Goal: Navigation & Orientation: Find specific page/section

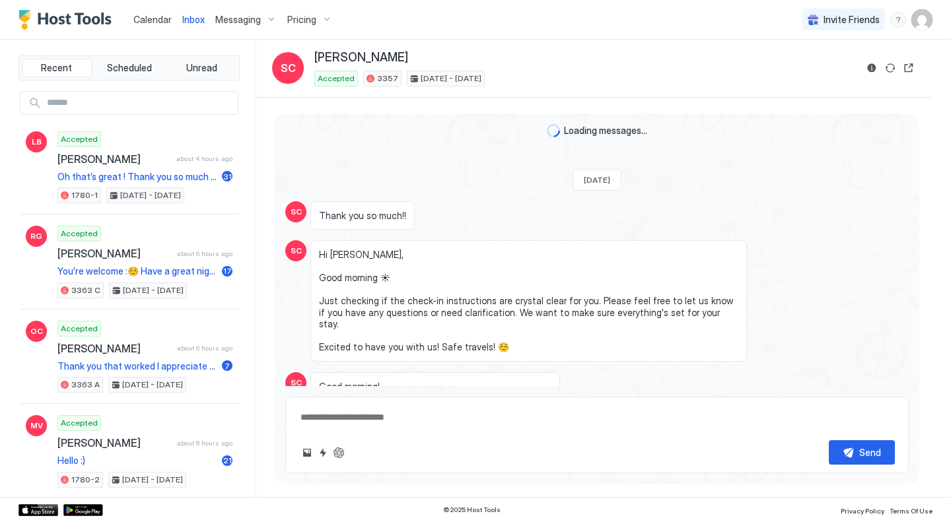
scroll to position [1776, 0]
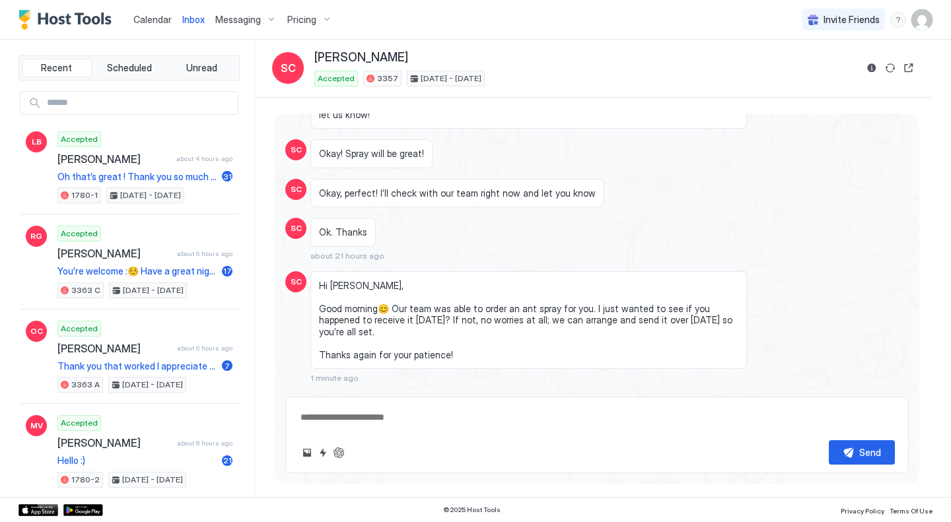
click at [147, 15] on span "Calendar" at bounding box center [152, 19] width 38 height 11
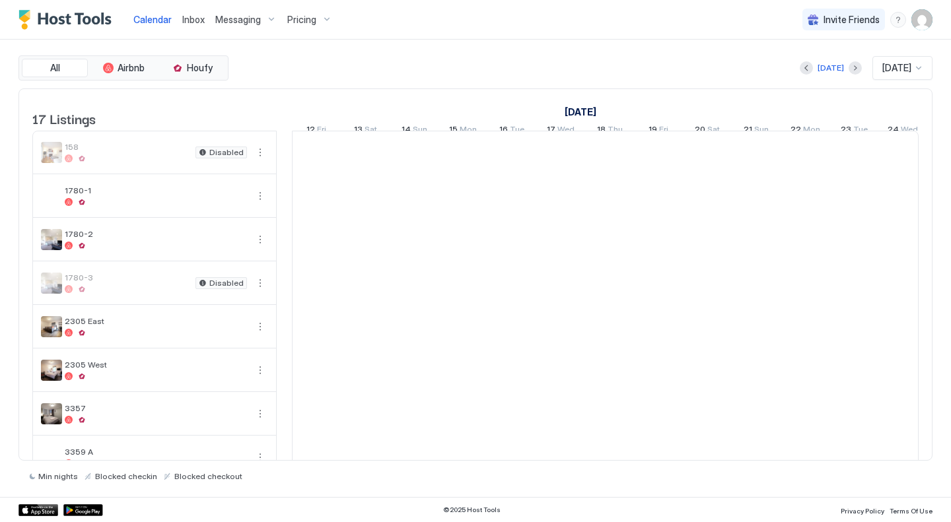
scroll to position [0, 734]
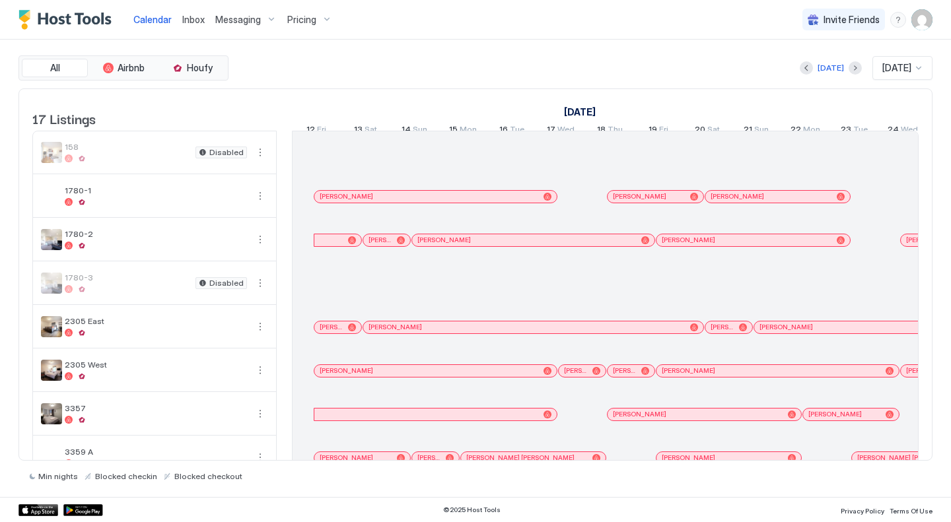
scroll to position [0, 734]
